Goal: Transaction & Acquisition: Purchase product/service

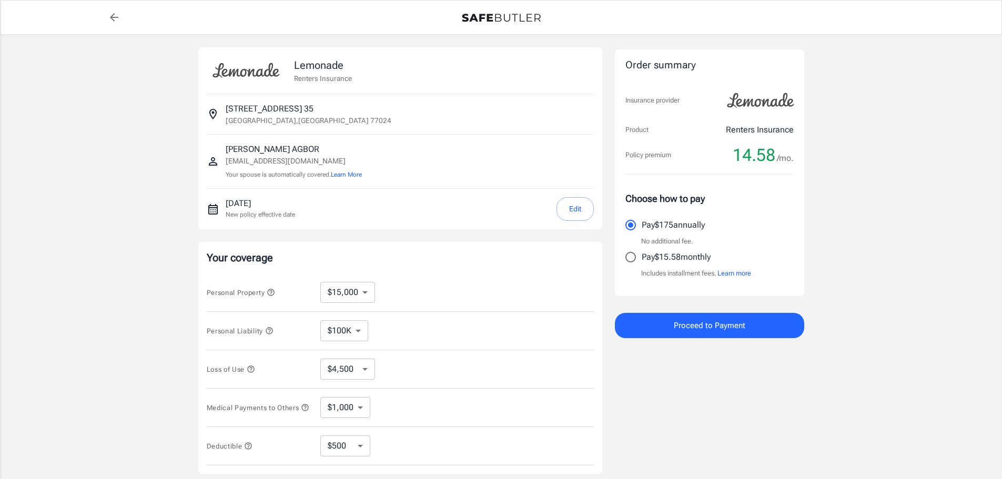
select select "15000"
select select "500"
click at [345, 296] on select "$10,000 $15,000 $20,000 $25,000 $30,000 $40,000 $50,000 $100K $150K $200K $250K" at bounding box center [347, 292] width 55 height 21
select select "10000"
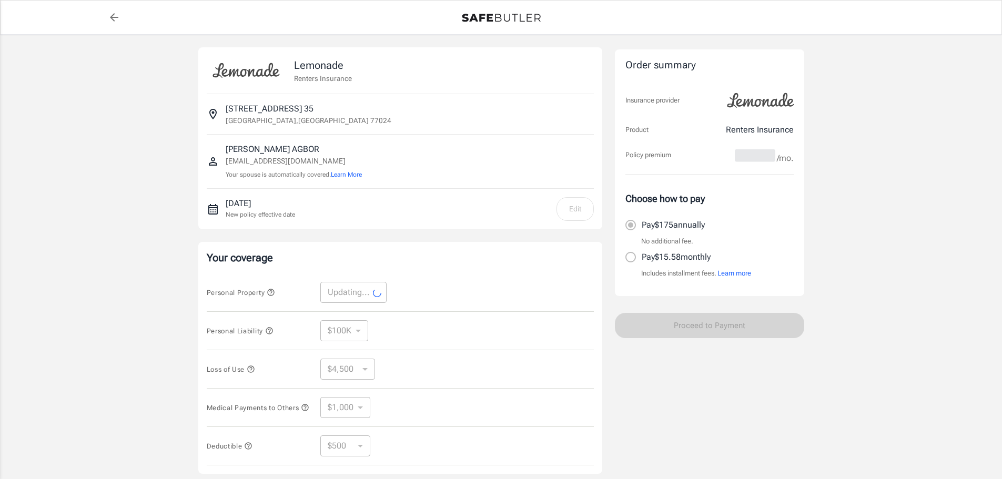
select select "10000"
select select "3000"
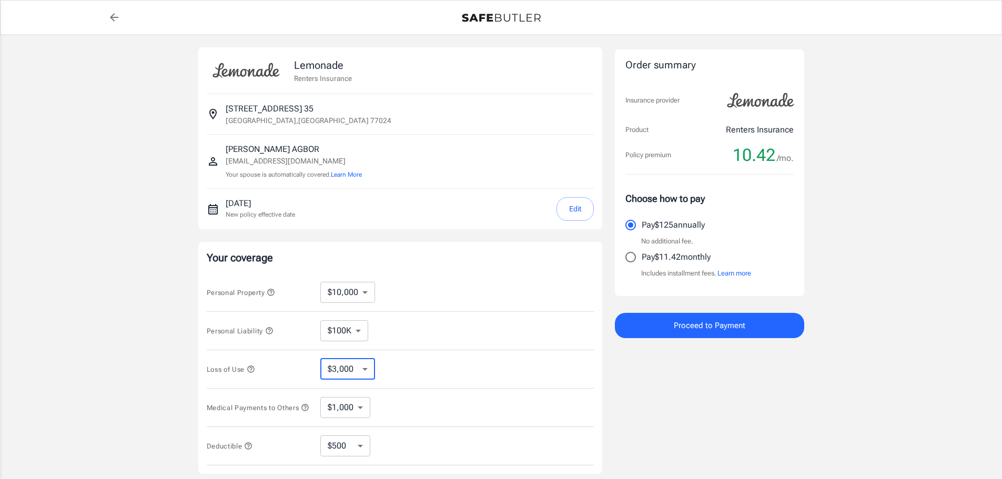
click at [348, 370] on select "$3,000 $6,000 $12,000 $21,000 $36,000 $60,000 $96,000 $153K $198K" at bounding box center [347, 369] width 55 height 21
click at [320, 359] on select "$3,000 $6,000 $12,000 $21,000 $36,000 $60,000 $96,000 $153K $198K" at bounding box center [347, 369] width 55 height 21
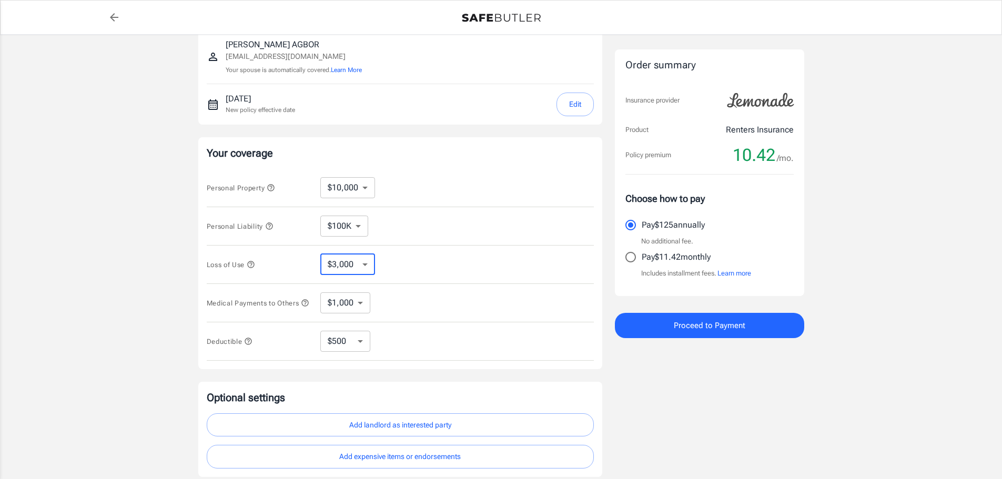
scroll to position [105, 0]
click at [358, 305] on select "$1,000 $2,000 $3,000 $4,000 $5,000" at bounding box center [345, 302] width 50 height 21
click at [355, 305] on select "$1,000 $2,000 $3,000 $4,000 $5,000" at bounding box center [345, 302] width 50 height 21
click at [346, 343] on select "$250 $500 $1,000 $2,500" at bounding box center [345, 340] width 50 height 21
select select "250"
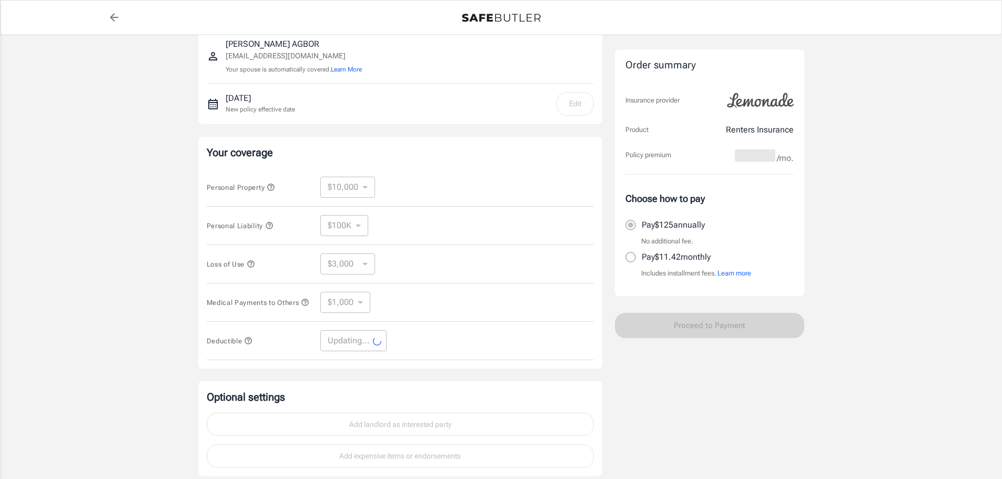
select select "250"
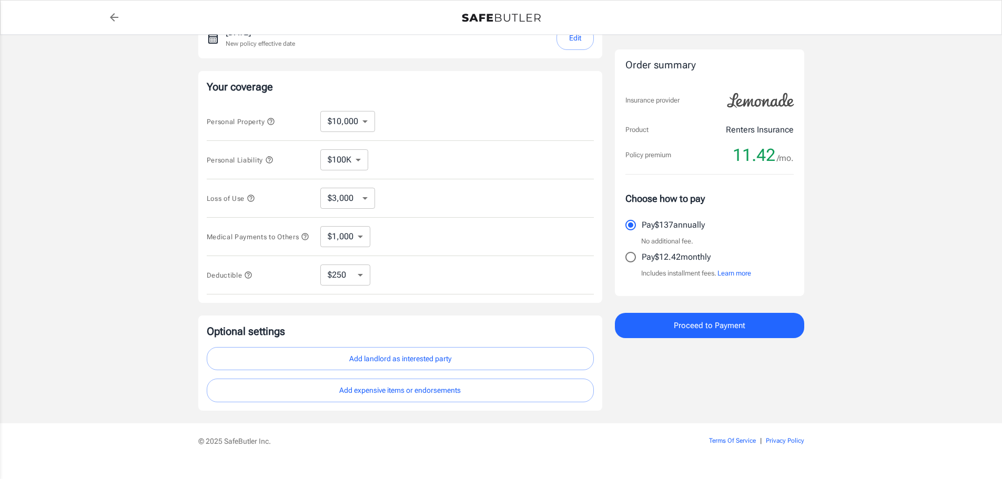
scroll to position [193, 0]
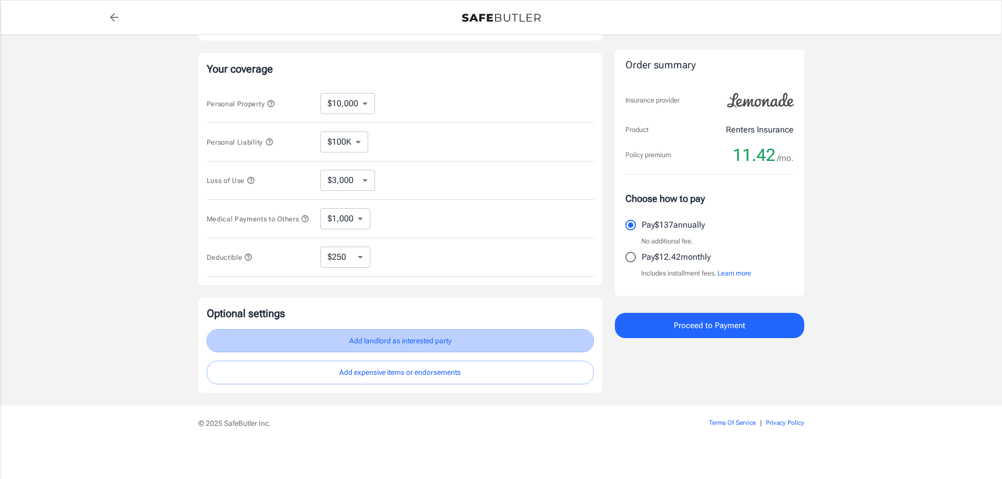
click at [369, 338] on button "Add landlord as interested party" at bounding box center [400, 341] width 387 height 24
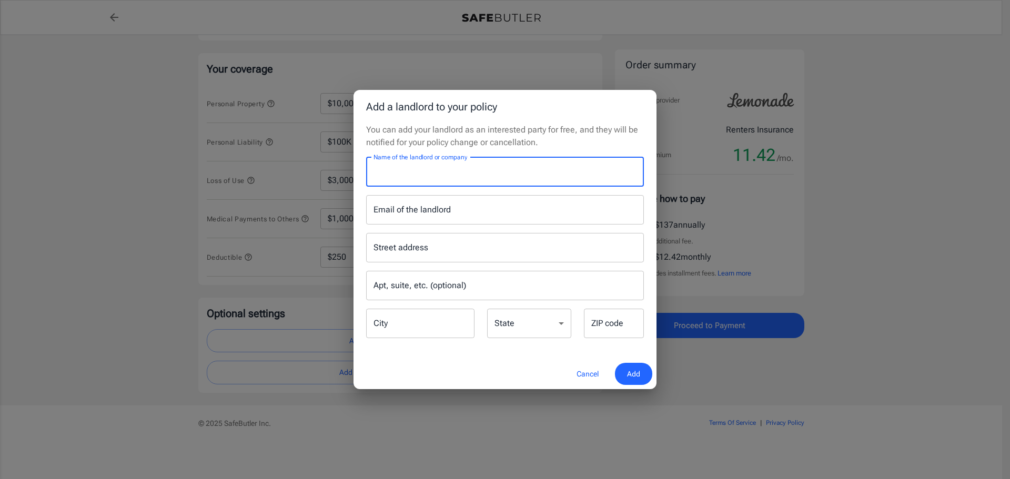
click at [440, 171] on input "Name of the landlord or company" at bounding box center [505, 171] width 278 height 29
type input "9900 ON MEMORIAL"
click at [417, 214] on input "Email of the landlord" at bounding box center [505, 209] width 278 height 29
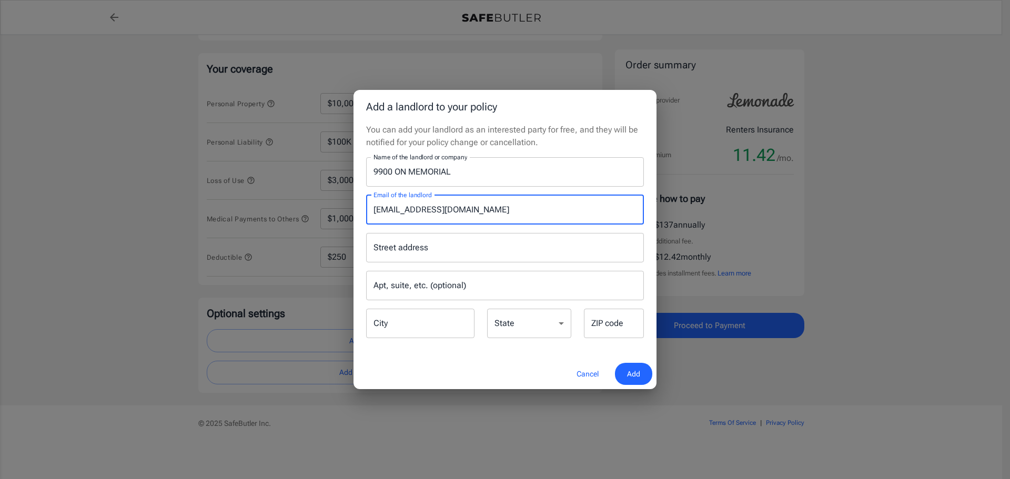
type input "9900LEASING1@FINGERCOMPANIES.COM"
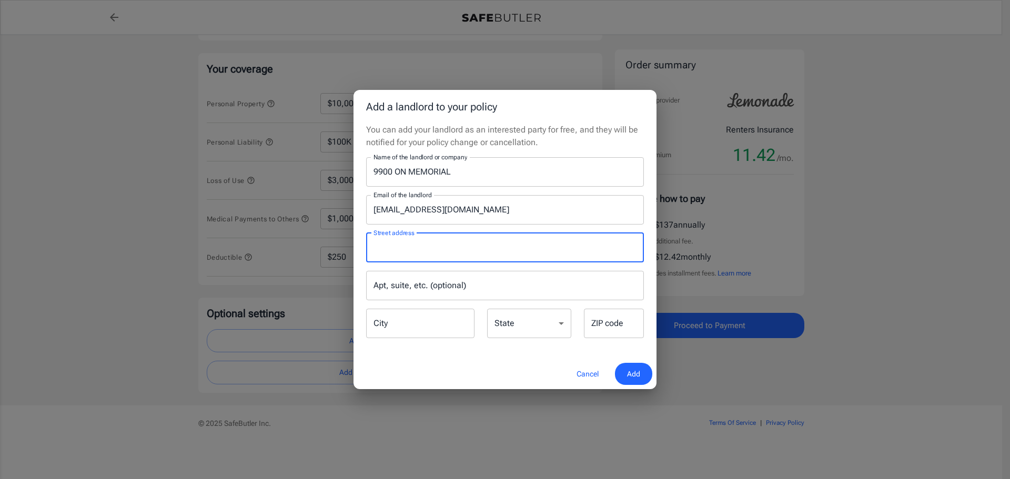
click at [394, 253] on input "Street address" at bounding box center [505, 248] width 268 height 20
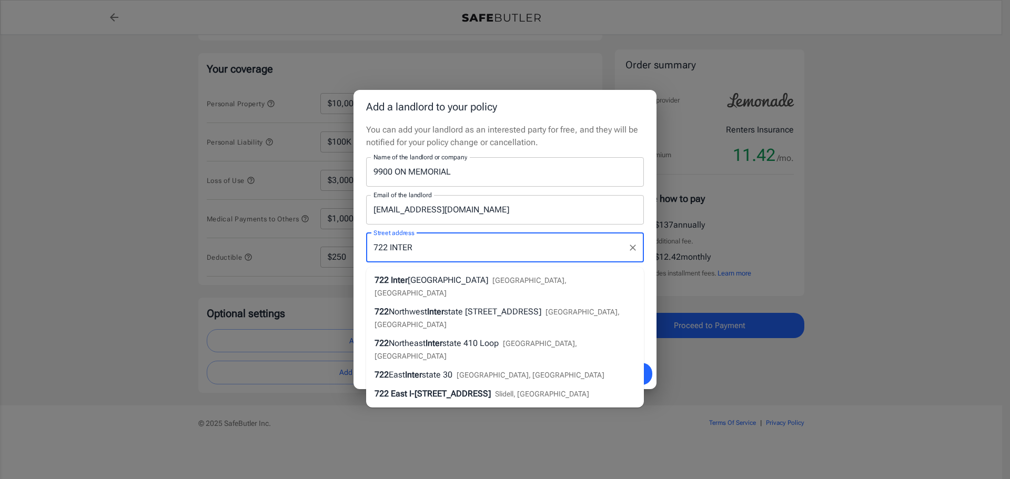
click at [401, 275] on span "Inter" at bounding box center [399, 280] width 17 height 10
type input "722 International Boulevard"
type input "Houston"
select select "TX"
type input "77024"
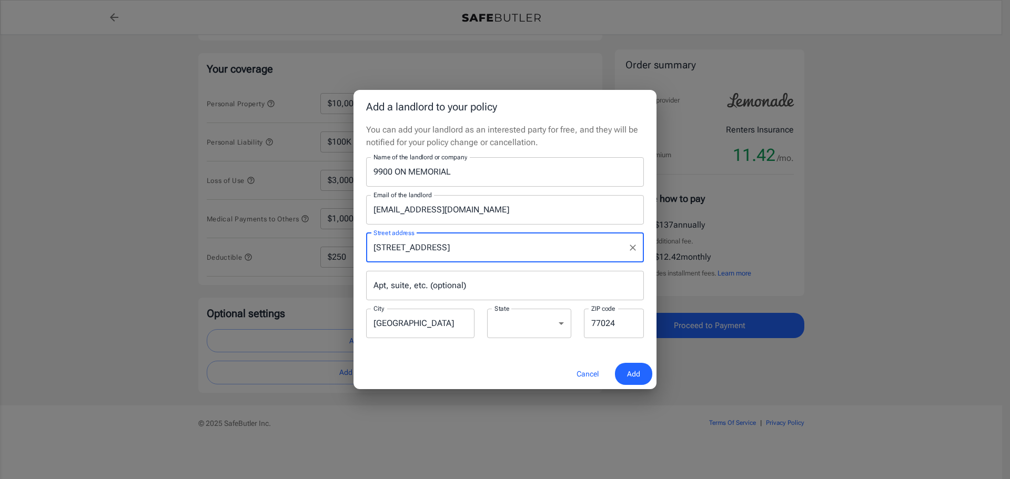
type input "722 International Boulevard"
click at [427, 318] on input "Houston" at bounding box center [420, 323] width 108 height 29
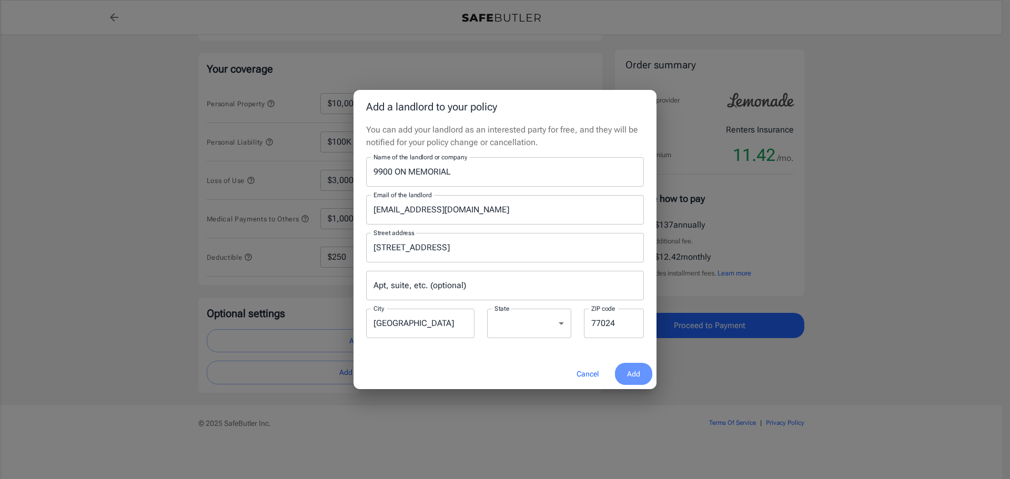
click at [623, 364] on button "Add" at bounding box center [633, 374] width 37 height 23
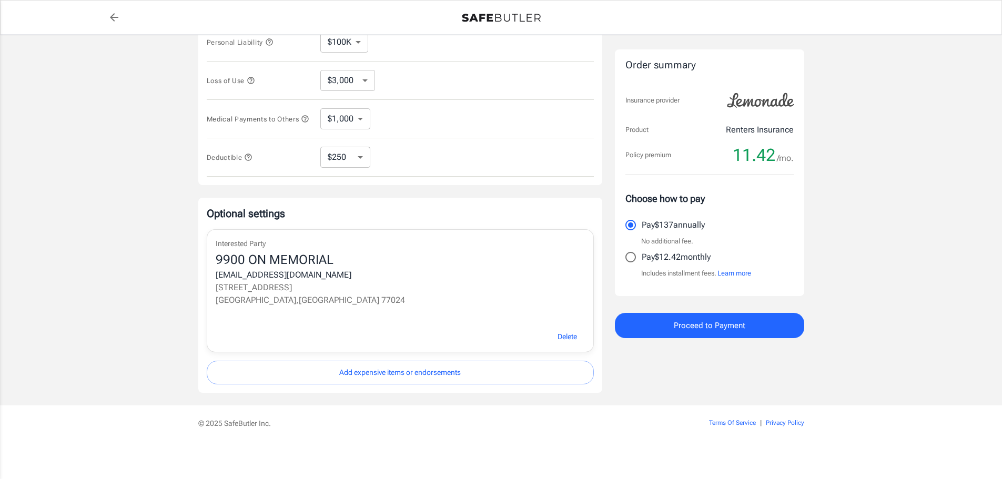
scroll to position [293, 0]
click at [631, 258] on input "Pay $12.42 monthly" at bounding box center [631, 257] width 22 height 22
radio input "true"
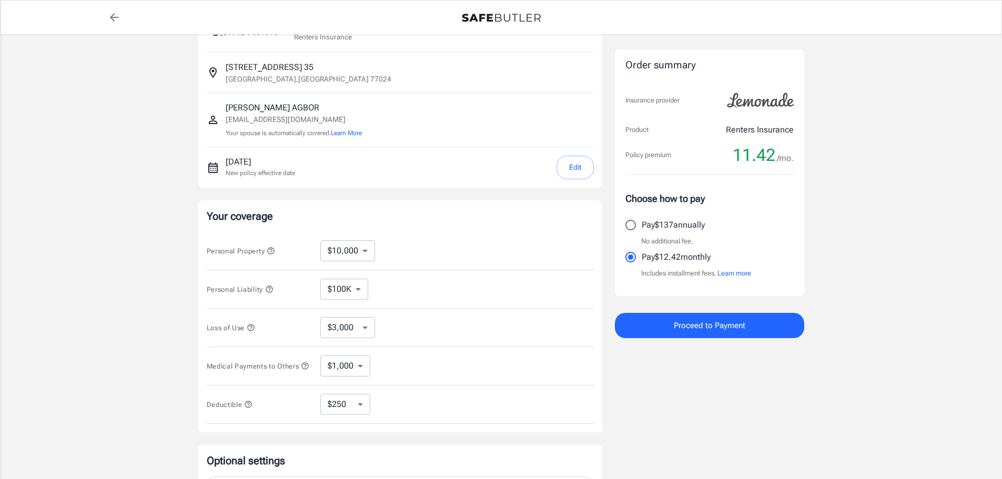
scroll to position [0, 0]
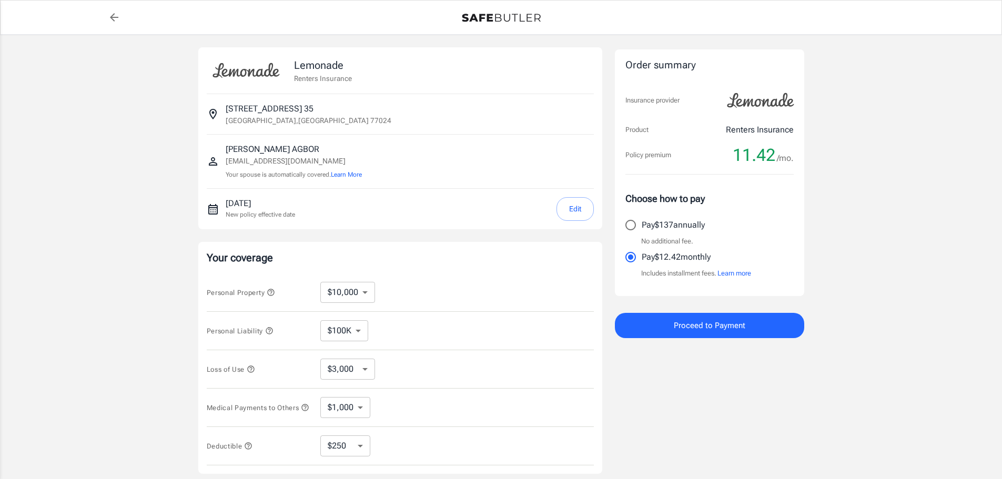
click at [725, 315] on button "Proceed to Payment" at bounding box center [709, 325] width 189 height 25
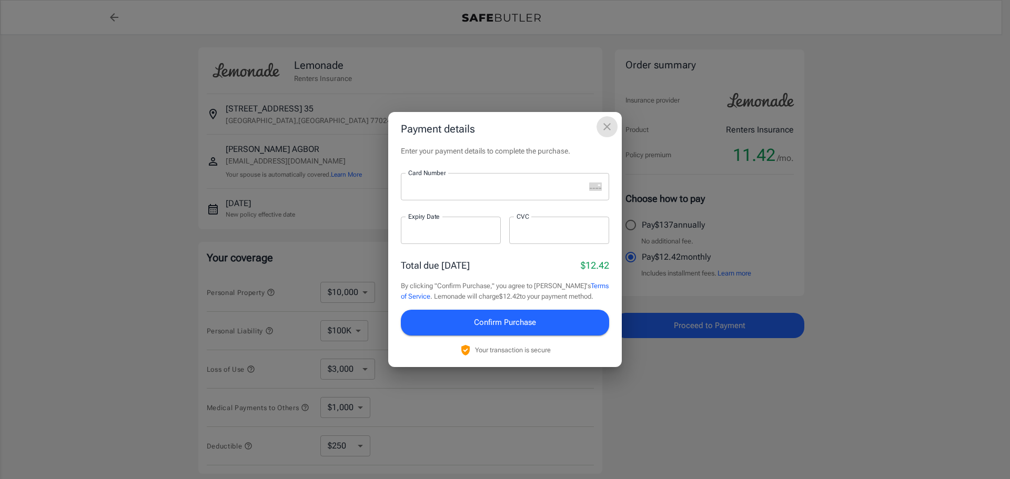
click at [605, 133] on icon "close" at bounding box center [607, 126] width 13 height 13
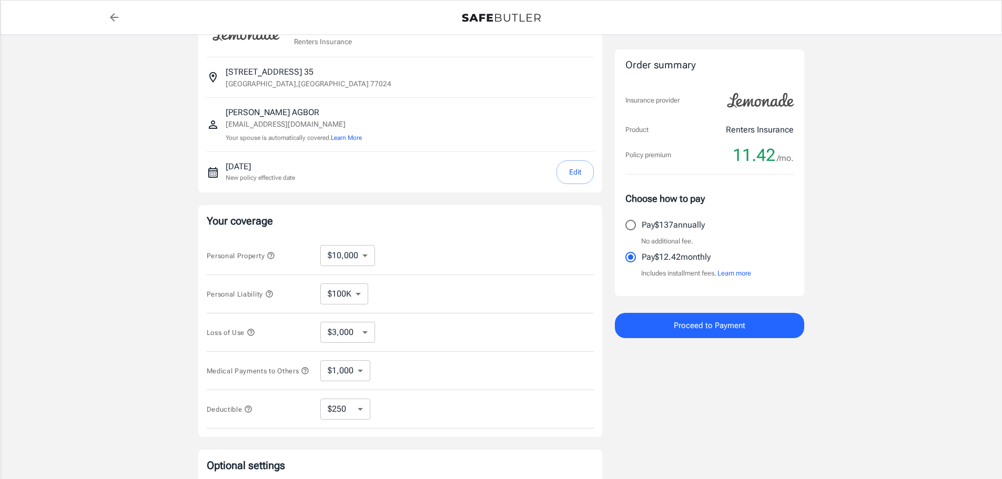
scroll to position [53, 0]
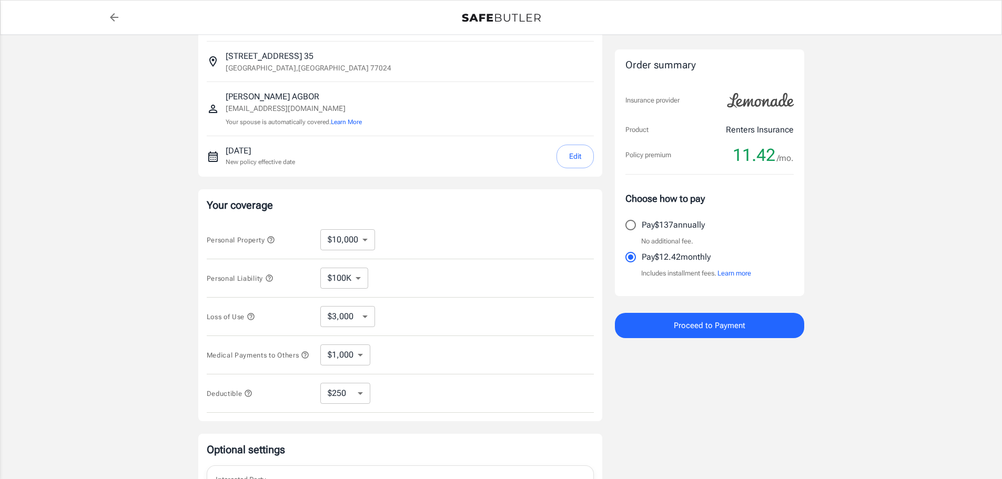
click at [370, 232] on select "$10,000 $15,000 $20,000 $25,000 $30,000 $40,000 $50,000 $100K $150K $200K $250K" at bounding box center [347, 239] width 55 height 21
click at [365, 245] on select "$10,000 $15,000 $20,000 $25,000 $30,000 $40,000 $50,000 $100K $150K $200K $250K" at bounding box center [347, 239] width 55 height 21
click at [486, 181] on div "Lemonade Renters Insurance 744 International Blvd 35 Houston , TX 77024 MARY AG…" at bounding box center [400, 312] width 404 height 635
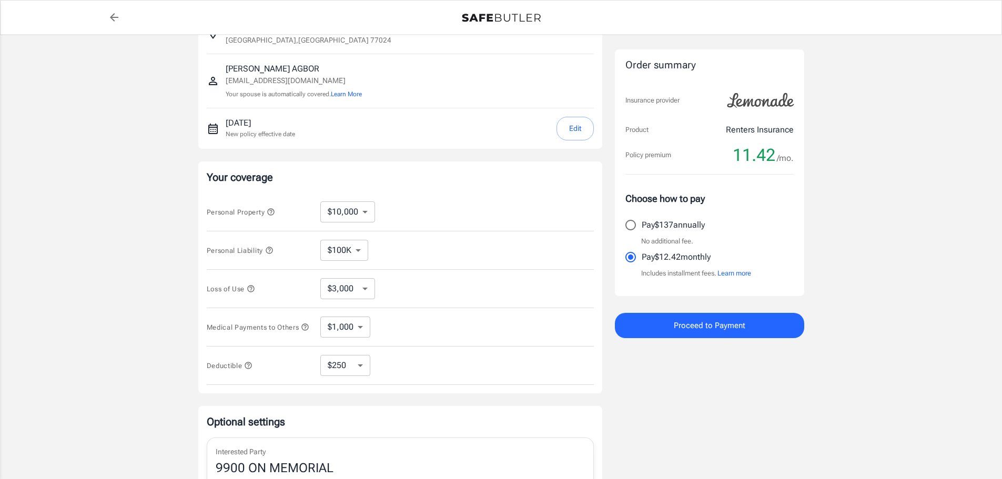
scroll to position [105, 0]
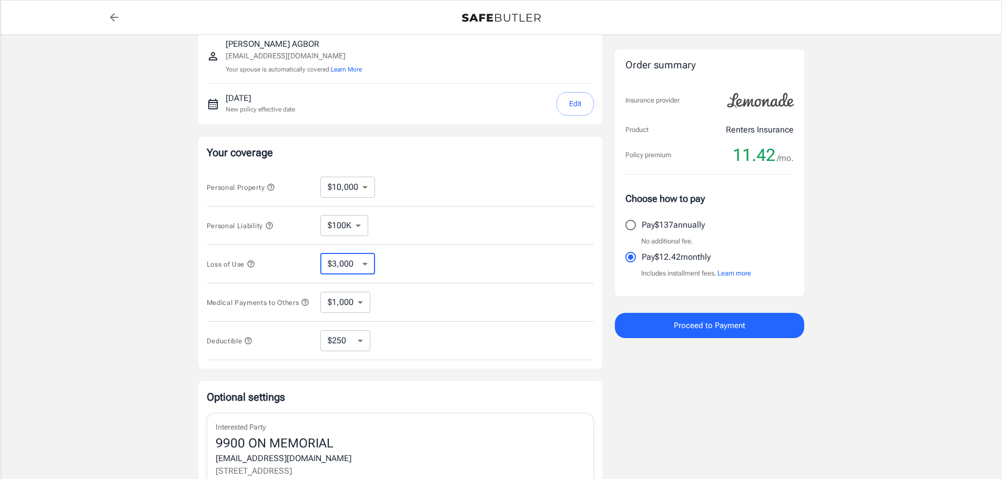
click at [361, 256] on select "$3,000 $6,000 $12,000 $21,000 $36,000 $60,000 $96,000 $153K $198K" at bounding box center [347, 264] width 55 height 21
click at [451, 229] on div "Personal Liability $100K $200K $300K $400K $500K ​" at bounding box center [400, 226] width 387 height 38
click at [355, 310] on select "$1,000 $2,000 $3,000 $4,000 $5,000" at bounding box center [345, 302] width 50 height 21
click at [422, 279] on div "Loss of Use $3,000 $6,000 $12,000 $21,000 $36,000 $60,000 $96,000 $153K $198K ​" at bounding box center [400, 264] width 387 height 38
click at [364, 340] on select "$250 $500 $1,000 $2,500" at bounding box center [345, 340] width 50 height 21
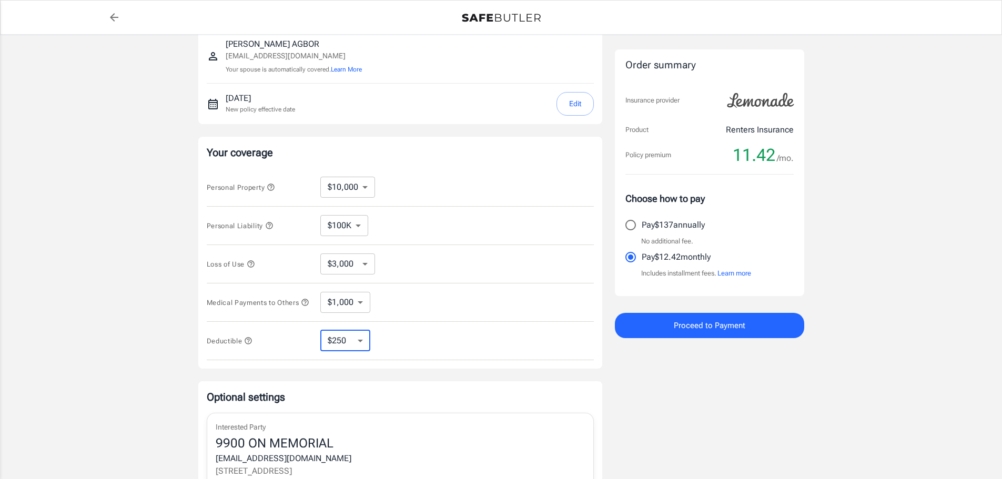
select select "2500"
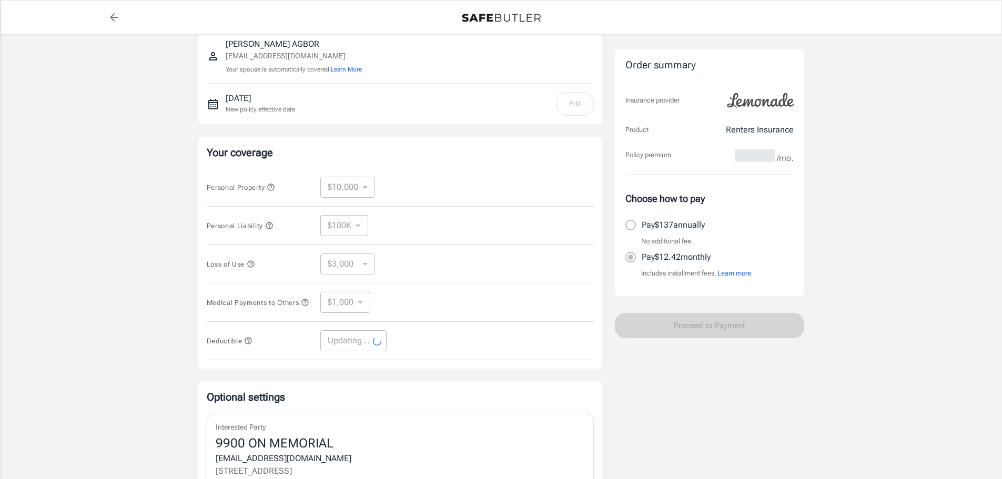
select select "2500"
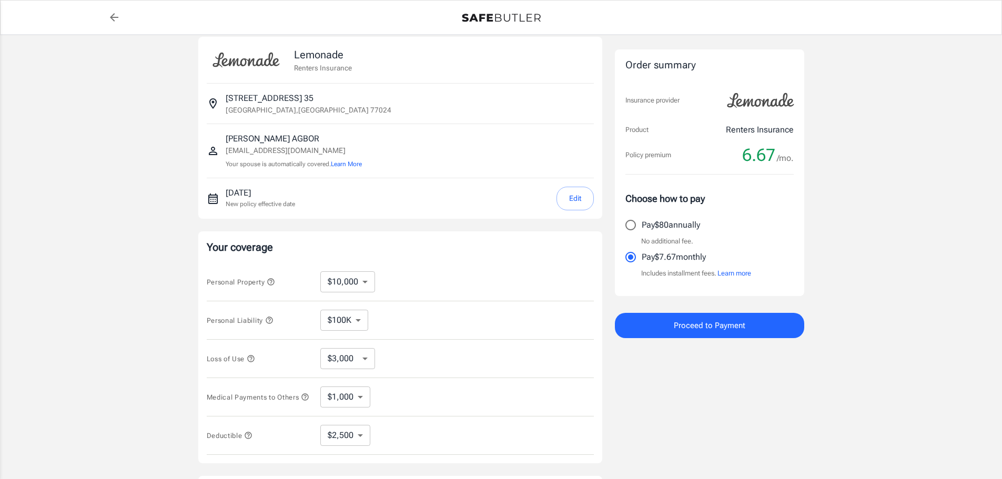
scroll to position [0, 0]
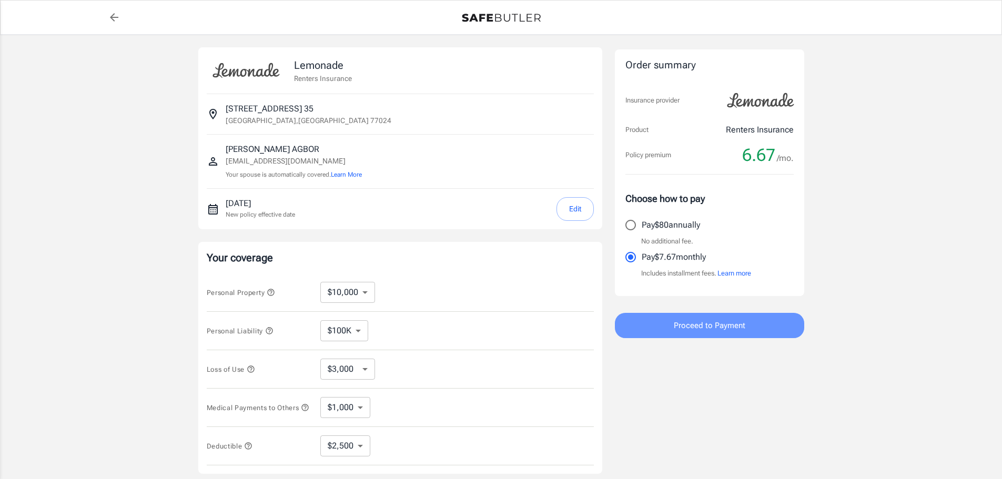
click at [696, 329] on span "Proceed to Payment" at bounding box center [710, 326] width 72 height 14
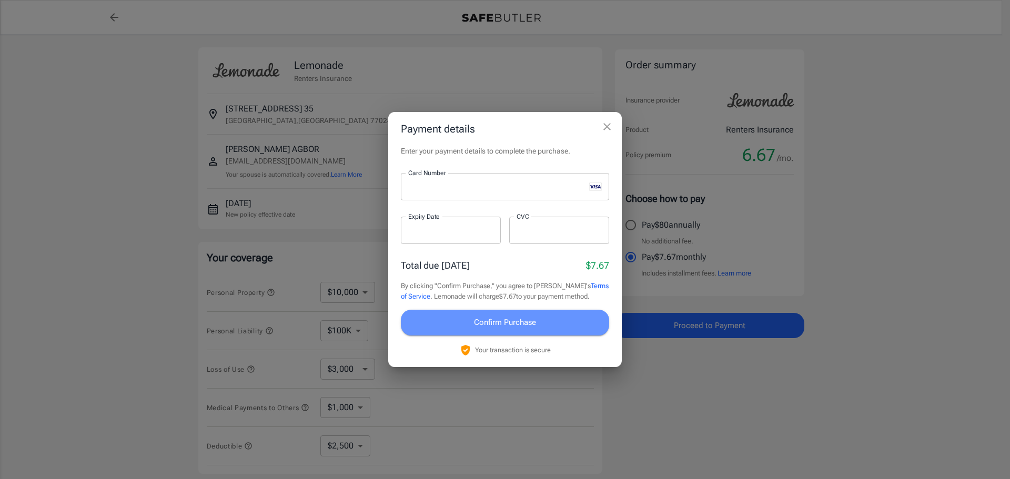
click at [560, 323] on button "Confirm Purchase" at bounding box center [505, 322] width 208 height 25
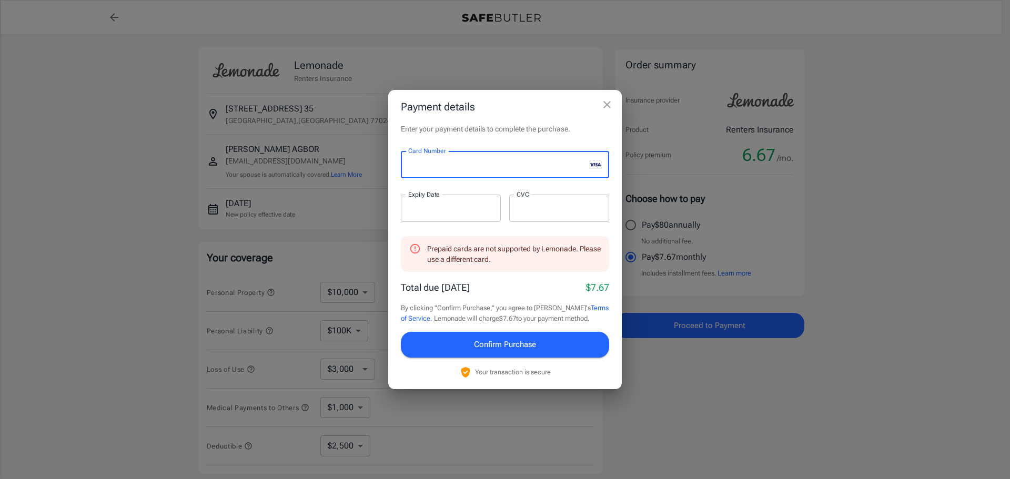
click at [445, 222] on div at bounding box center [451, 208] width 100 height 27
drag, startPoint x: 448, startPoint y: 217, endPoint x: 421, endPoint y: 191, distance: 37.6
click at [354, 214] on div "Payment details Enter your payment details to complete the purchase. Card Numbe…" at bounding box center [505, 239] width 1010 height 479
click at [440, 215] on div at bounding box center [451, 208] width 100 height 27
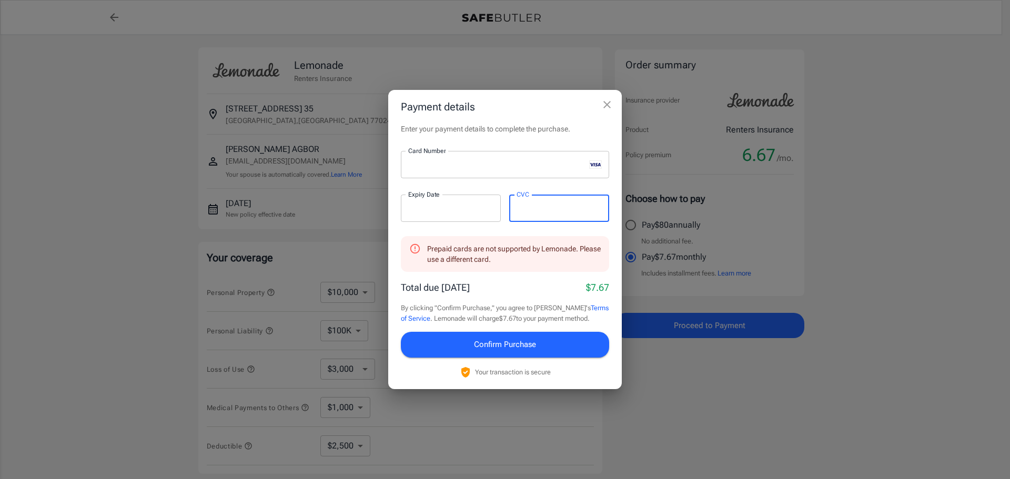
click at [478, 233] on p "​" at bounding box center [450, 229] width 85 height 11
click at [511, 340] on span "Confirm Purchase" at bounding box center [505, 345] width 62 height 14
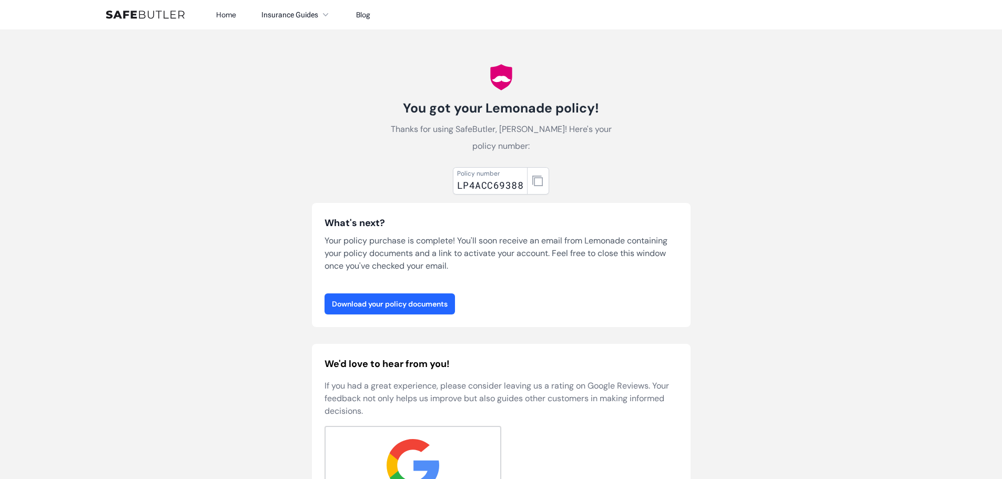
click at [436, 299] on link "Download your policy documents" at bounding box center [390, 304] width 130 height 21
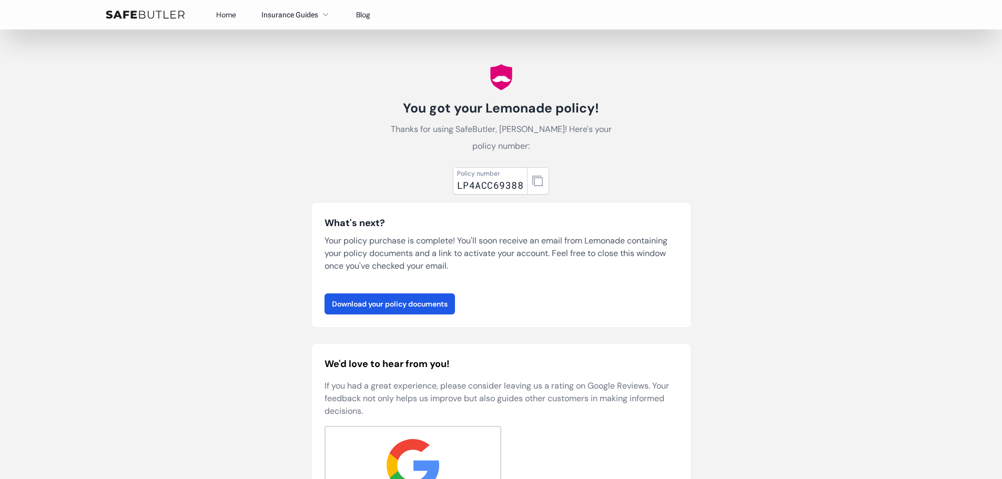
click at [155, 11] on img at bounding box center [145, 15] width 79 height 8
